Goal: Check status: Check status

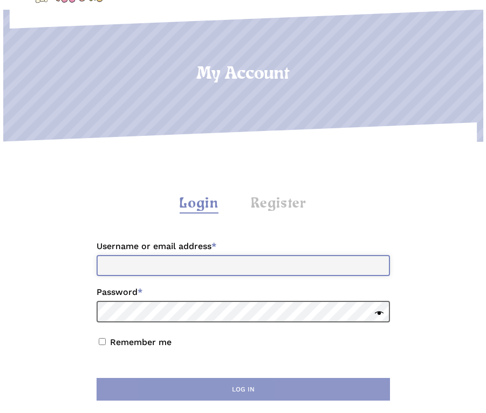
type input "**********"
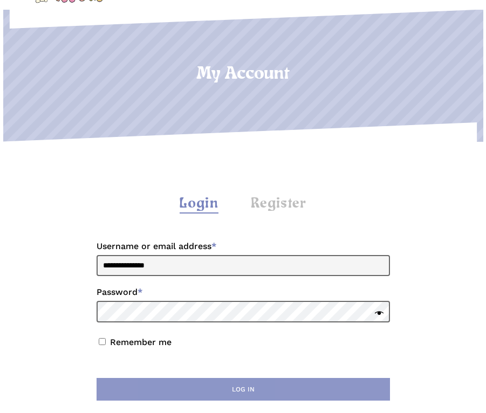
click at [233, 381] on button "Log in" at bounding box center [242, 389] width 293 height 23
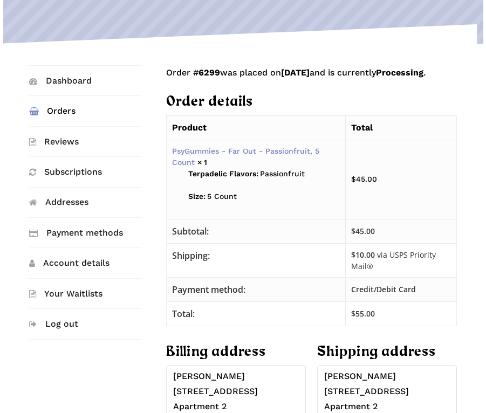
scroll to position [162, 0]
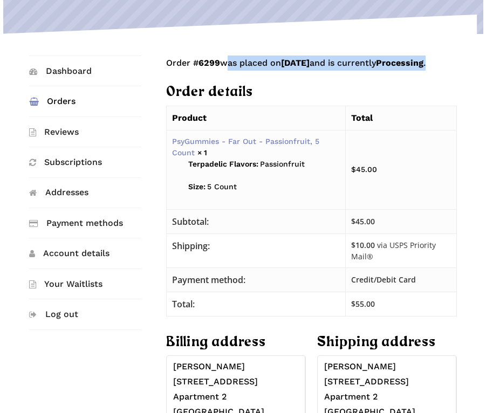
drag, startPoint x: 0, startPoint y: 0, endPoint x: 224, endPoint y: 35, distance: 226.4
click at [224, 35] on div "Dashboard Orders Reviews Subscriptions Addresses Payment methods Account detail…" at bounding box center [243, 291] width 486 height 515
drag, startPoint x: 224, startPoint y: 35, endPoint x: 146, endPoint y: 72, distance: 85.8
click at [146, 72] on nav "Dashboard Orders Reviews Subscriptions Addresses Payment methods Account detail…" at bounding box center [93, 201] width 128 height 291
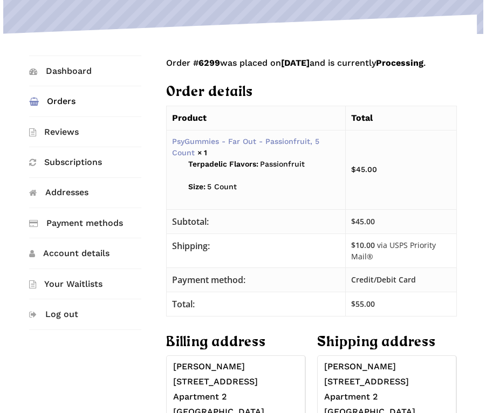
click at [56, 100] on link "Orders" at bounding box center [85, 101] width 112 height 30
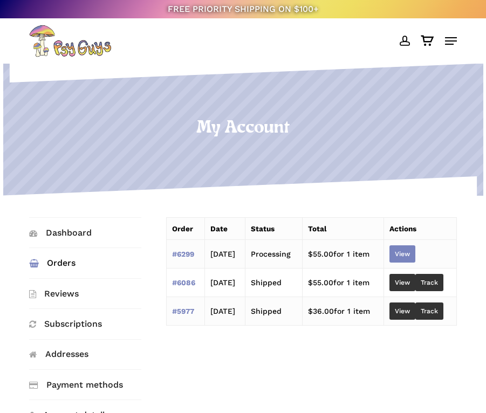
click at [415, 251] on link "View" at bounding box center [402, 253] width 26 height 17
